Goal: Task Accomplishment & Management: Use online tool/utility

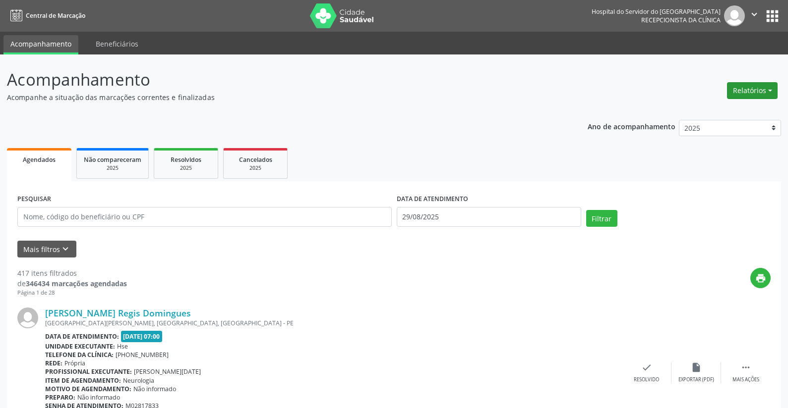
click at [738, 86] on button "Relatórios" at bounding box center [752, 90] width 51 height 17
click at [737, 108] on link "Agendamentos" at bounding box center [724, 112] width 107 height 14
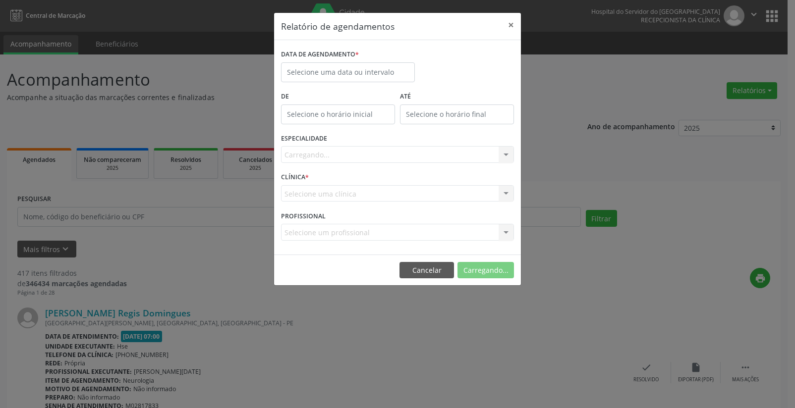
drag, startPoint x: 319, startPoint y: 89, endPoint x: 320, endPoint y: 78, distance: 11.4
click at [320, 88] on form "DATA DE AGENDAMENTO * De ATÉ ESPECIALIDADE [GEOGRAPHIC_DATA]... Nenhum resultad…" at bounding box center [397, 147] width 233 height 201
click at [321, 82] on div "DATA DE AGENDAMENTO *" at bounding box center [348, 68] width 139 height 42
drag, startPoint x: 354, startPoint y: 78, endPoint x: 372, endPoint y: 82, distance: 17.8
click at [355, 78] on input "text" at bounding box center [348, 72] width 134 height 20
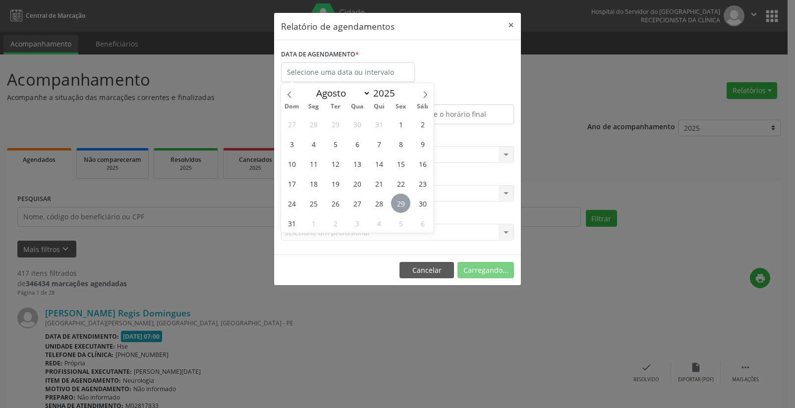
click at [393, 203] on span "29" at bounding box center [400, 203] width 19 height 19
type input "29/08/2025"
click at [393, 203] on span "29" at bounding box center [400, 203] width 19 height 19
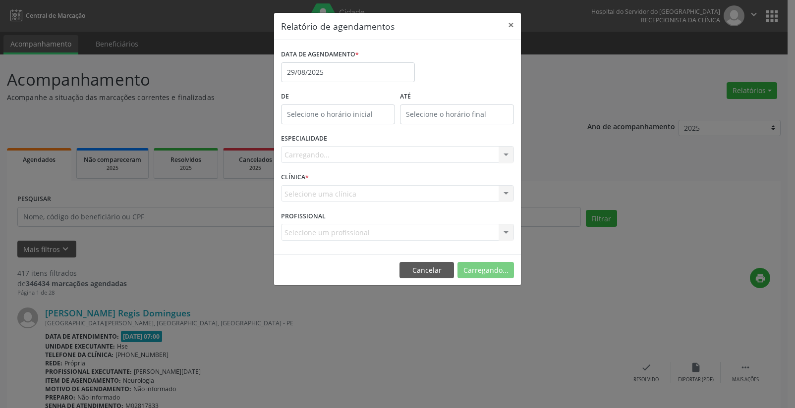
click at [389, 161] on div "Carregando... Nenhum resultado encontrado para: " " Não há nenhuma opção para s…" at bounding box center [397, 154] width 233 height 17
click at [381, 161] on div "Seleciona uma especialidade" at bounding box center [397, 154] width 233 height 17
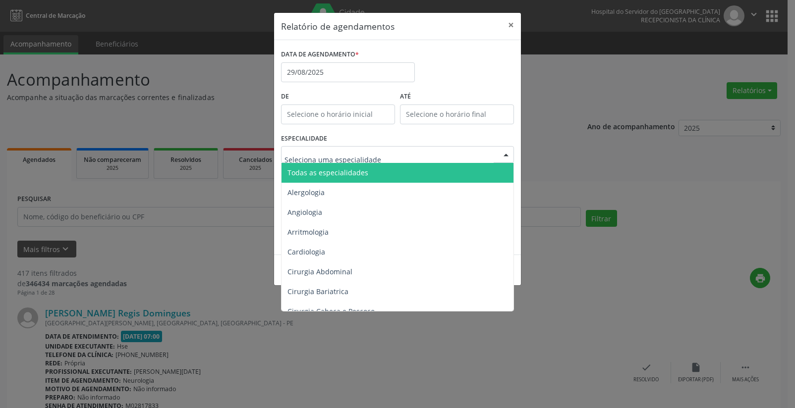
click at [380, 174] on span "Todas as especialidades" at bounding box center [398, 173] width 233 height 20
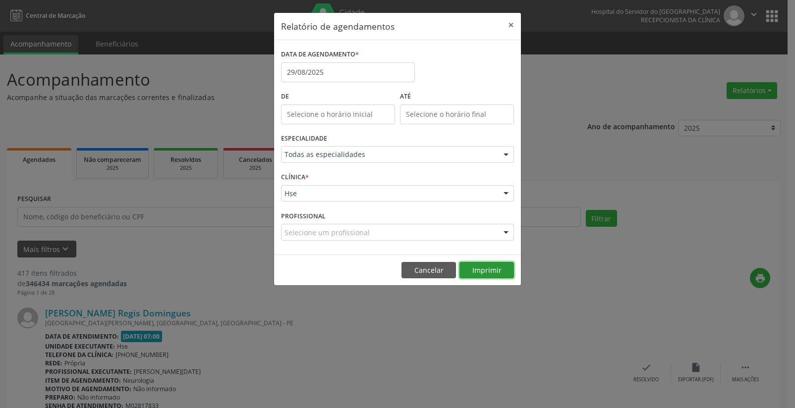
click at [489, 262] on button "Imprimir" at bounding box center [486, 270] width 55 height 17
